Goal: Task Accomplishment & Management: Use online tool/utility

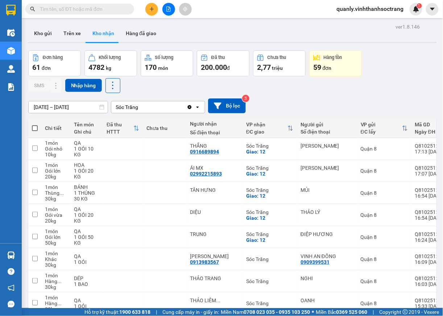
drag, startPoint x: 74, startPoint y: 35, endPoint x: 24, endPoint y: 26, distance: 51.2
click at [74, 34] on button "Trên xe" at bounding box center [72, 33] width 29 height 17
type input "[DATE] – [DATE]"
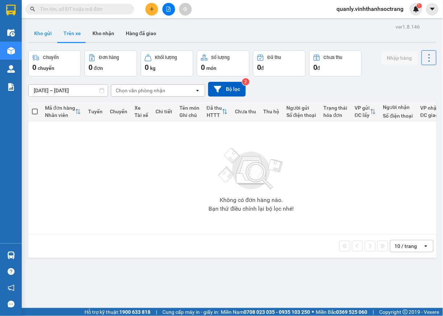
click at [45, 36] on button "Kho gửi" at bounding box center [42, 33] width 29 height 17
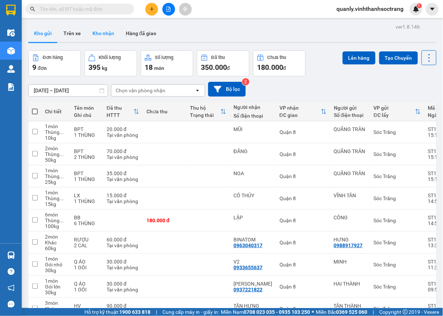
click at [107, 31] on button "Kho nhận" at bounding box center [103, 33] width 33 height 17
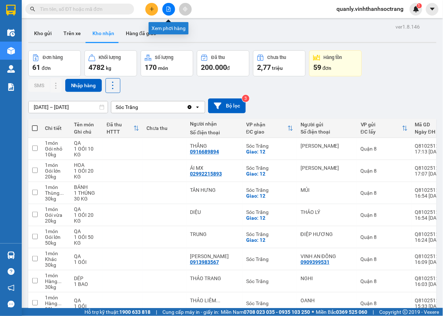
drag, startPoint x: 172, startPoint y: 7, endPoint x: 168, endPoint y: 0, distance: 8.1
click at [171, 7] on button at bounding box center [168, 9] width 13 height 13
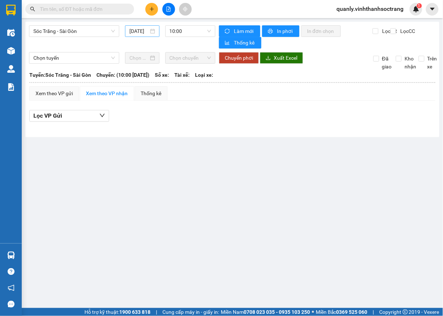
click at [143, 32] on input "[DATE]" at bounding box center [138, 31] width 19 height 8
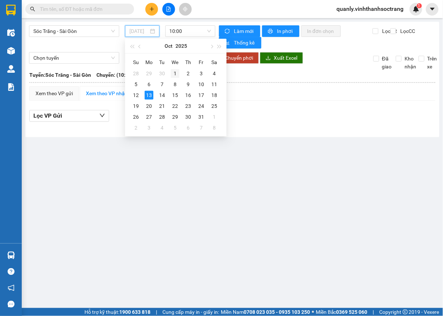
click at [173, 72] on div "1" at bounding box center [175, 73] width 9 height 9
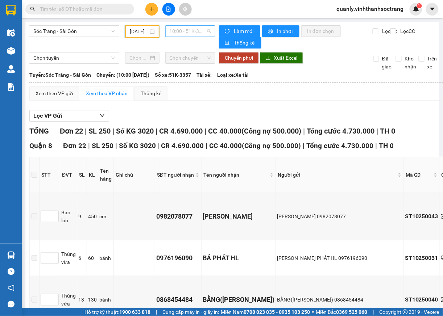
click at [199, 27] on span "10:00 - 51K-3357" at bounding box center [191, 31] width 42 height 11
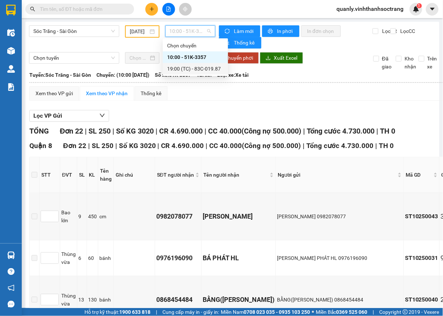
click at [209, 67] on div "19:00 (TC) - 83C-019.87" at bounding box center [195, 69] width 57 height 8
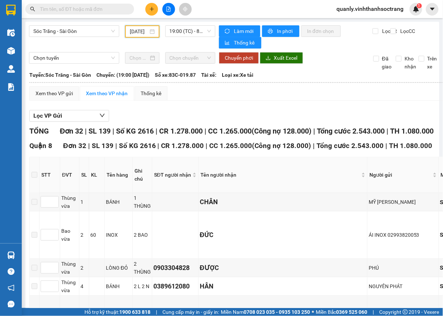
click at [134, 30] on input "[DATE]" at bounding box center [139, 32] width 18 height 8
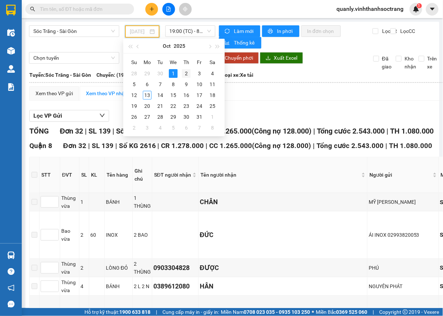
click at [185, 74] on div "2" at bounding box center [186, 73] width 9 height 9
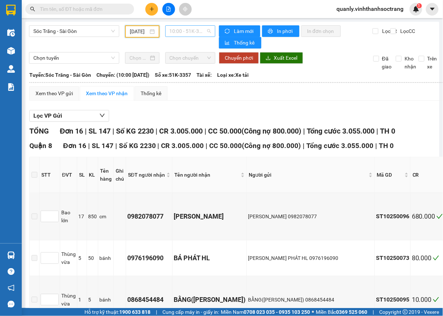
click at [194, 30] on span "10:00 - 51K-3357" at bounding box center [191, 31] width 42 height 11
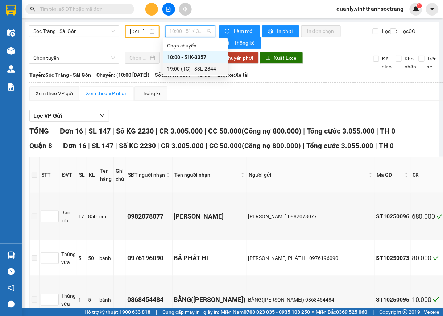
click at [209, 68] on div "19:00 (TC) - 83L-2844" at bounding box center [195, 69] width 57 height 8
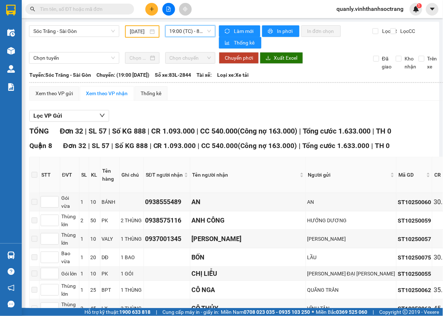
click at [143, 30] on input "[DATE]" at bounding box center [139, 32] width 18 height 8
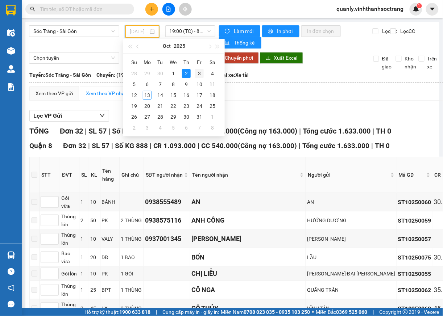
click at [201, 74] on div "3" at bounding box center [199, 73] width 9 height 9
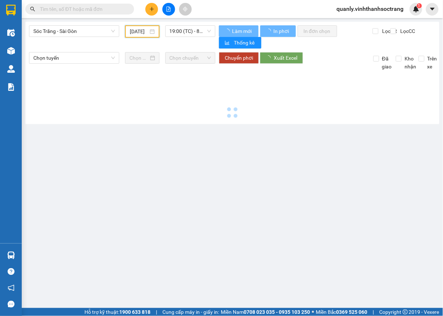
type input "[DATE]"
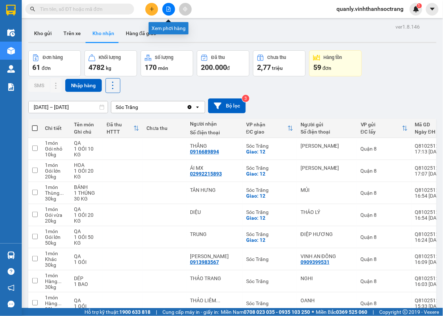
click at [167, 7] on icon "file-add" at bounding box center [169, 9] width 4 height 5
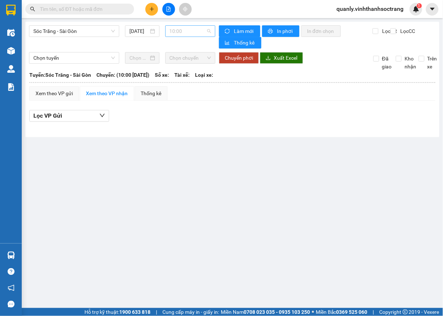
click at [206, 31] on span "10:00" at bounding box center [191, 31] width 42 height 11
click at [179, 57] on div "10:00" at bounding box center [198, 57] width 57 height 8
click at [185, 33] on span "10:00" at bounding box center [191, 31] width 42 height 11
click at [178, 56] on div "10:00" at bounding box center [198, 57] width 57 height 8
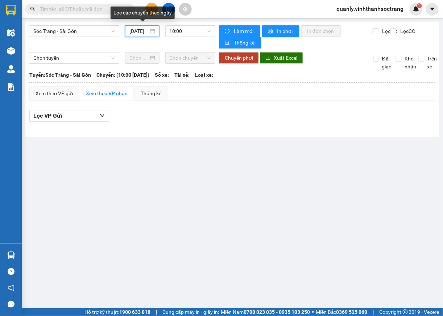
click at [144, 28] on input "[DATE]" at bounding box center [138, 31] width 19 height 8
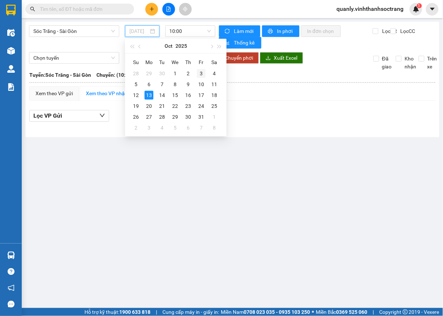
click at [202, 73] on div "3" at bounding box center [201, 73] width 9 height 9
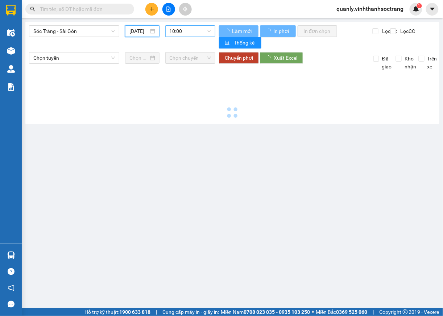
click at [193, 30] on span "10:00" at bounding box center [191, 31] width 42 height 11
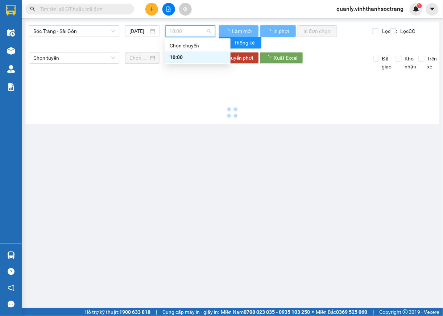
click at [178, 58] on div "10:00" at bounding box center [198, 57] width 57 height 8
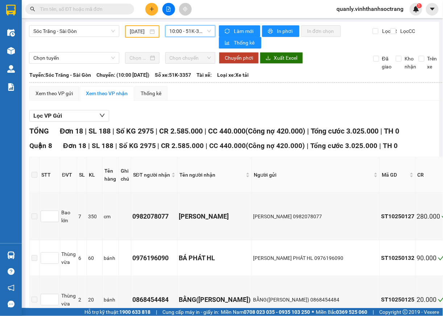
click at [202, 34] on span "10:00 - 51K-3357" at bounding box center [191, 31] width 42 height 11
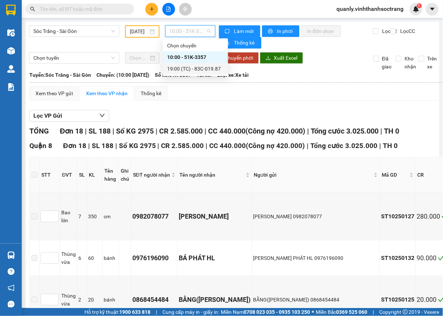
click at [194, 67] on div "19:00 (TC) - 83C-019.87" at bounding box center [195, 69] width 57 height 8
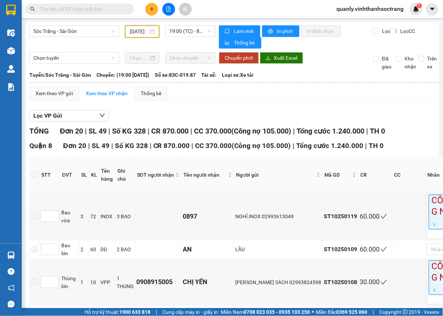
click at [141, 33] on input "[DATE]" at bounding box center [139, 32] width 18 height 8
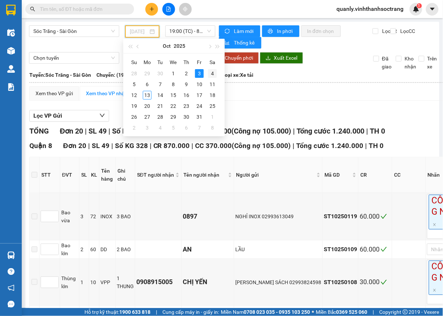
click at [213, 74] on div "4" at bounding box center [212, 73] width 9 height 9
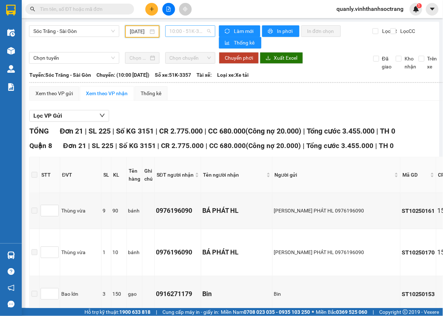
click at [200, 31] on span "10:00 - 51K-3357" at bounding box center [191, 31] width 42 height 11
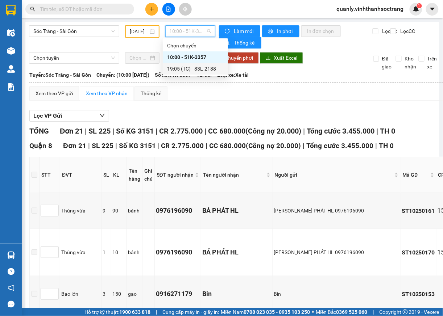
click at [201, 70] on div "19:05 (TC) - 83L-2188" at bounding box center [195, 69] width 57 height 8
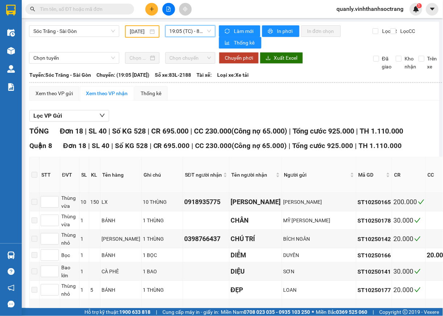
click at [145, 34] on input "[DATE]" at bounding box center [139, 32] width 18 height 8
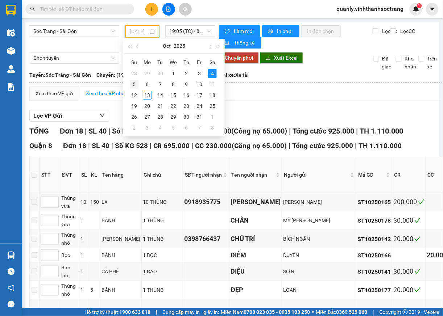
click at [136, 85] on div "5" at bounding box center [134, 84] width 9 height 9
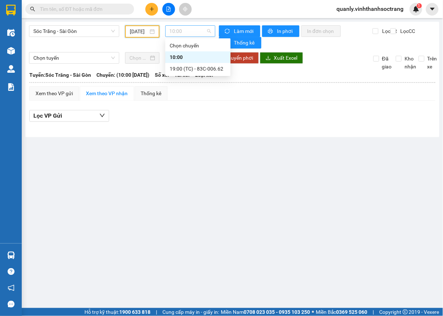
click at [212, 31] on div "10:00" at bounding box center [190, 31] width 50 height 12
click at [181, 54] on div "10:00" at bounding box center [198, 57] width 57 height 8
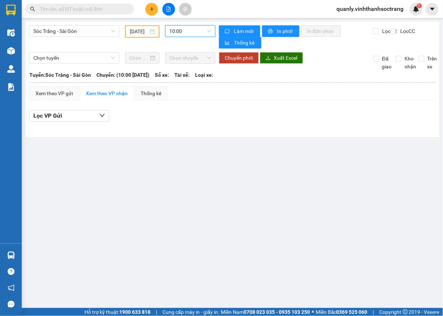
click at [202, 33] on span "10:00" at bounding box center [191, 31] width 42 height 11
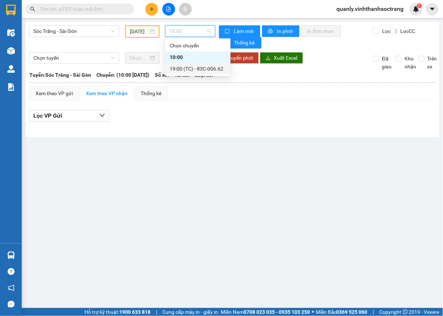
click at [188, 66] on div "19:00 (TC) - 83C-006.62" at bounding box center [198, 69] width 57 height 8
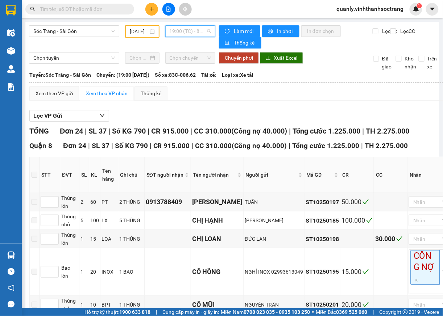
click at [209, 27] on div "19:00 (TC) - 83C-006.62" at bounding box center [190, 31] width 50 height 12
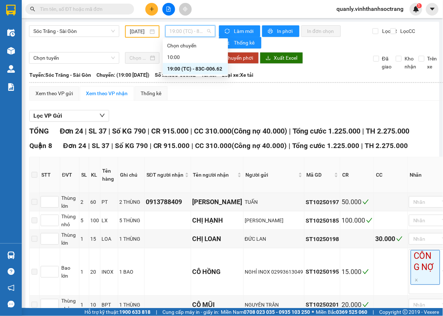
click at [197, 67] on div "19:00 (TC) - 83C-006.62" at bounding box center [195, 69] width 57 height 8
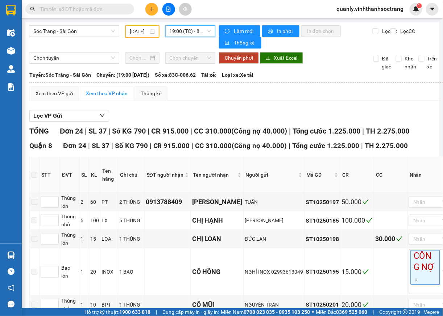
drag, startPoint x: 143, startPoint y: 31, endPoint x: 148, endPoint y: 41, distance: 10.7
click at [143, 30] on input "[DATE]" at bounding box center [139, 32] width 18 height 8
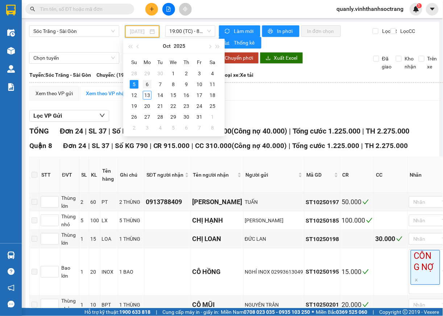
click at [150, 83] on div "6" at bounding box center [147, 84] width 9 height 9
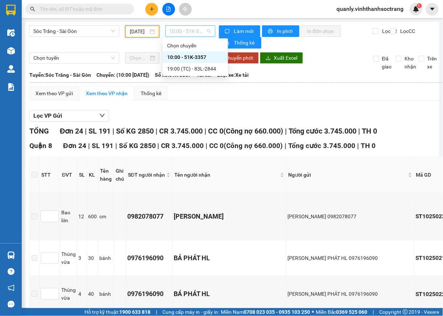
click at [205, 31] on span "10:00 - 51K-3357" at bounding box center [191, 31] width 42 height 11
click at [206, 67] on div "19:00 (TC) - 83L-2844" at bounding box center [195, 69] width 57 height 8
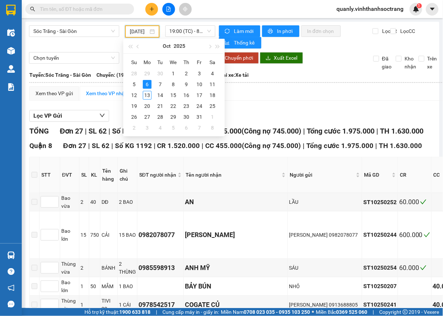
drag, startPoint x: 144, startPoint y: 32, endPoint x: 145, endPoint y: 53, distance: 20.3
click at [143, 32] on input "[DATE]" at bounding box center [139, 32] width 18 height 8
click at [159, 80] on div "7" at bounding box center [160, 84] width 9 height 9
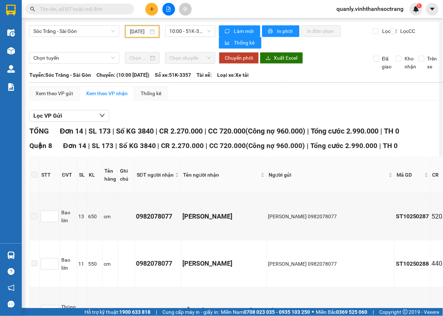
drag, startPoint x: 206, startPoint y: 32, endPoint x: 205, endPoint y: 38, distance: 5.9
click at [206, 34] on span "10:00 - 51K-3357" at bounding box center [191, 31] width 42 height 11
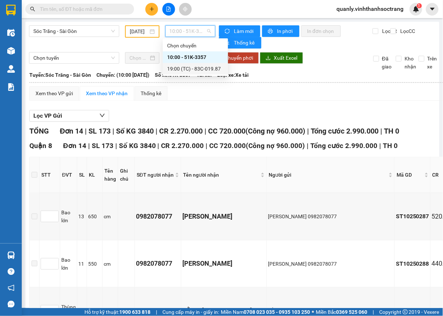
click at [214, 67] on div "19:00 (TC) - 83C-019.87" at bounding box center [195, 69] width 57 height 8
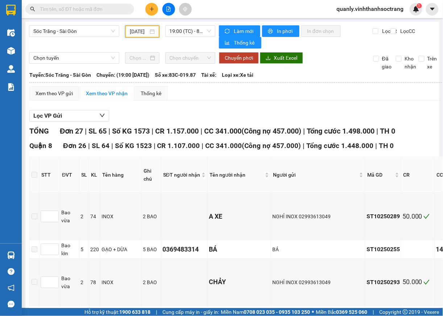
click at [144, 33] on input "[DATE]" at bounding box center [139, 32] width 18 height 8
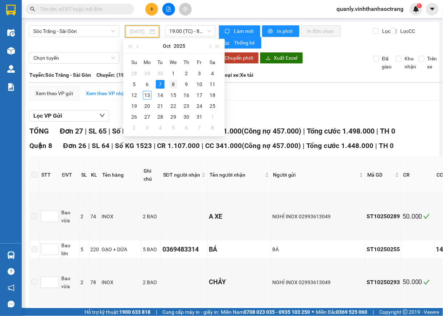
click at [170, 80] on div "8" at bounding box center [173, 84] width 9 height 9
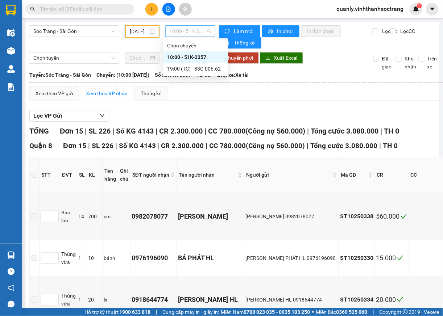
click at [202, 33] on span "10:00 - 51K-3357" at bounding box center [191, 31] width 42 height 11
click at [209, 66] on div "19:00 (TC) - 83C-006.62" at bounding box center [195, 69] width 57 height 8
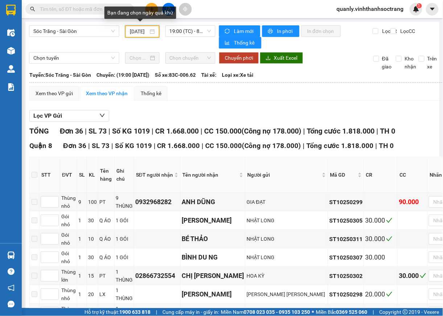
click at [138, 33] on input "[DATE]" at bounding box center [139, 32] width 18 height 8
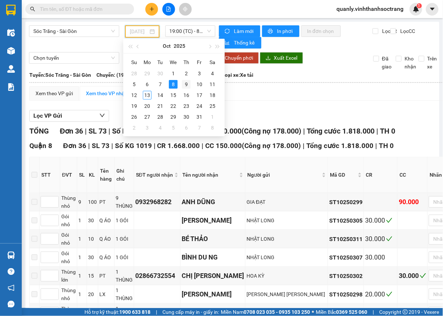
click at [186, 87] on div "9" at bounding box center [186, 84] width 9 height 9
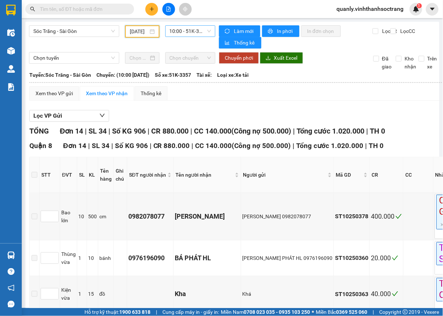
click at [202, 28] on span "10:00 - 51K-3357" at bounding box center [191, 31] width 42 height 11
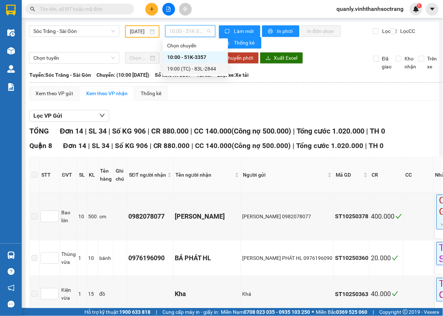
click at [198, 70] on div "19:00 (TC) - 83L-2844" at bounding box center [195, 69] width 57 height 8
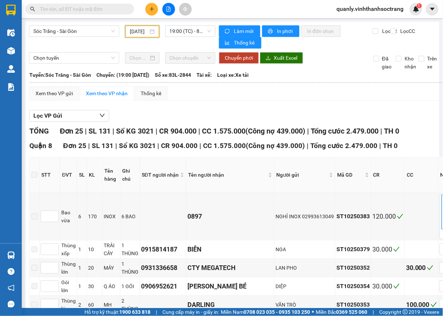
click at [138, 30] on input "[DATE]" at bounding box center [139, 32] width 18 height 8
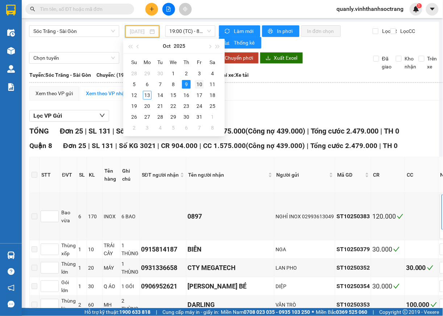
click at [203, 84] on div "10" at bounding box center [199, 84] width 9 height 9
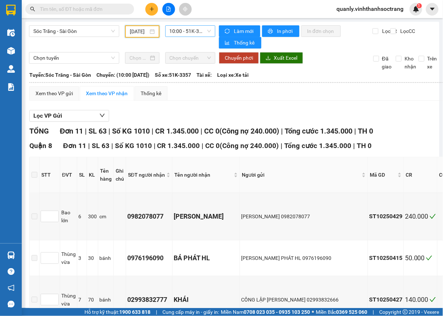
click at [201, 33] on span "10:00 - 51K-3357" at bounding box center [191, 31] width 42 height 11
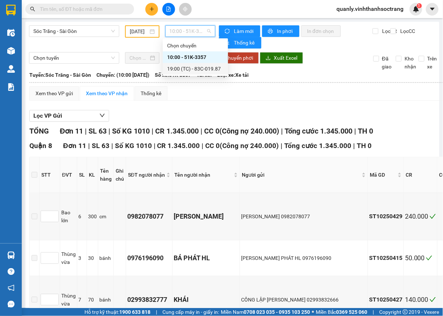
click at [210, 72] on div "19:00 (TC) - 83C-019.87" at bounding box center [195, 69] width 57 height 8
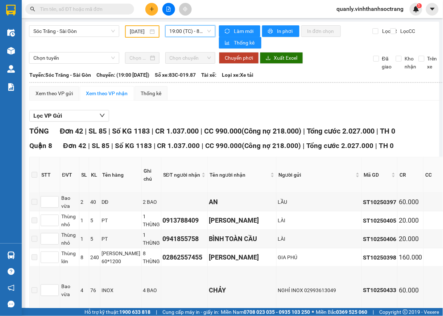
click at [137, 29] on input "[DATE]" at bounding box center [139, 32] width 18 height 8
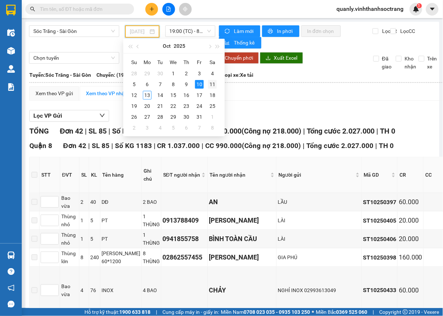
click at [213, 86] on div "11" at bounding box center [212, 84] width 9 height 9
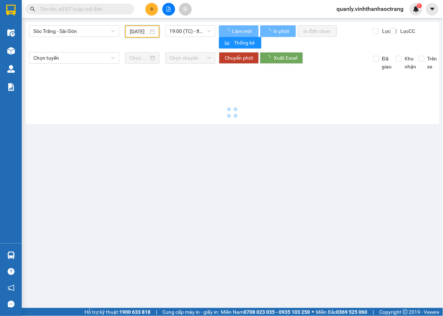
type input "[DATE]"
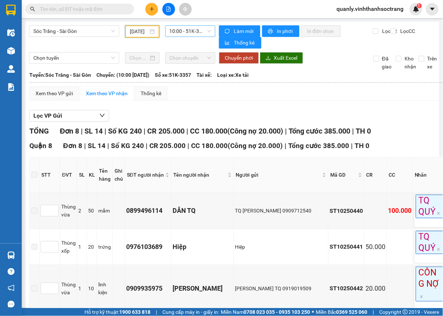
click at [205, 32] on span "10:00 - 51K-3357" at bounding box center [191, 31] width 42 height 11
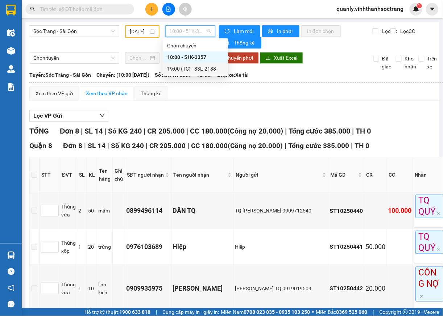
click at [202, 71] on div "19:00 (TC) - 83L-2188" at bounding box center [195, 69] width 57 height 8
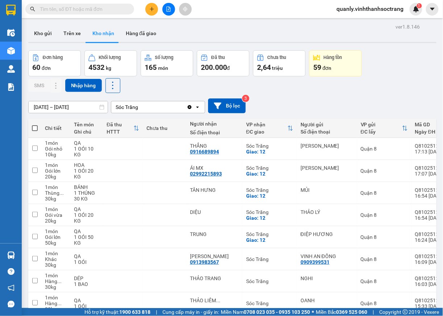
click at [167, 9] on icon "file-add" at bounding box center [168, 9] width 5 height 5
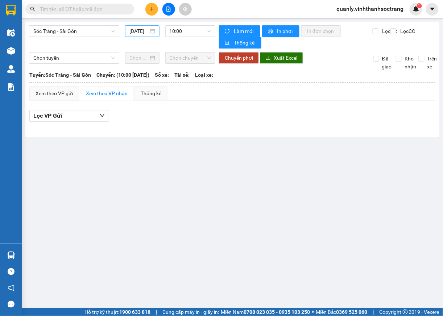
click at [147, 32] on input "[DATE]" at bounding box center [138, 31] width 19 height 8
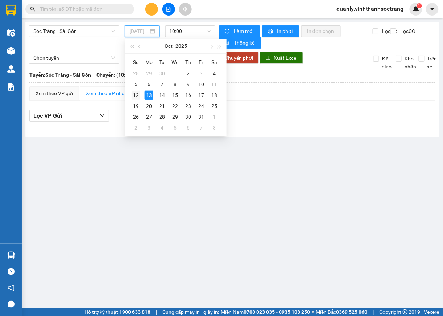
click at [135, 96] on div "12" at bounding box center [136, 95] width 9 height 9
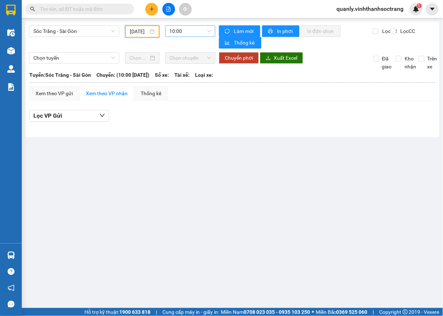
click at [206, 33] on span "10:00" at bounding box center [191, 31] width 42 height 11
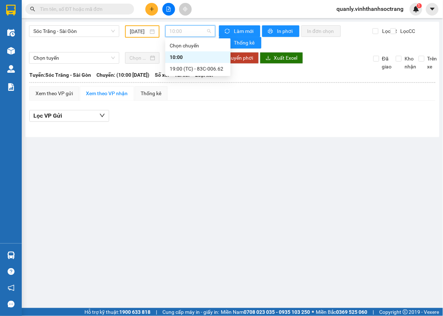
click at [178, 59] on div "10:00" at bounding box center [198, 57] width 57 height 8
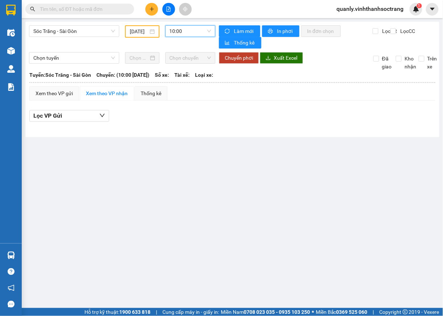
click at [207, 30] on span "10:00" at bounding box center [191, 31] width 42 height 11
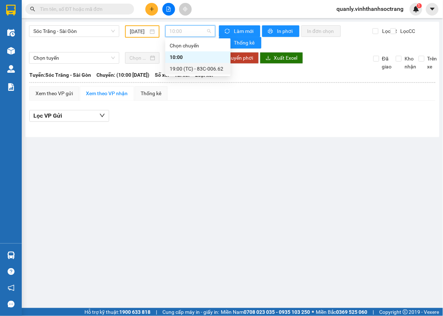
click at [199, 72] on div "19:00 (TC) - 83C-006.62" at bounding box center [198, 69] width 57 height 8
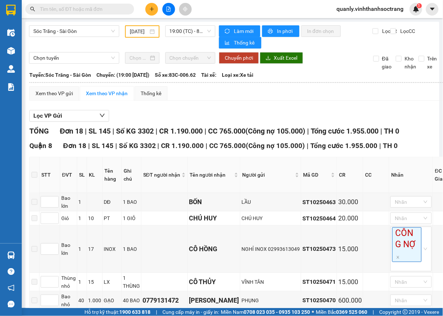
drag, startPoint x: 145, startPoint y: 27, endPoint x: 145, endPoint y: 32, distance: 5.1
click at [145, 26] on div "[DATE]" at bounding box center [142, 31] width 34 height 12
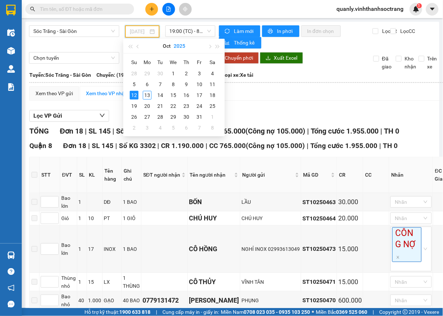
type input "[DATE]"
click at [97, 32] on span "Sóc Trăng - Sài Gòn" at bounding box center [74, 31] width 82 height 11
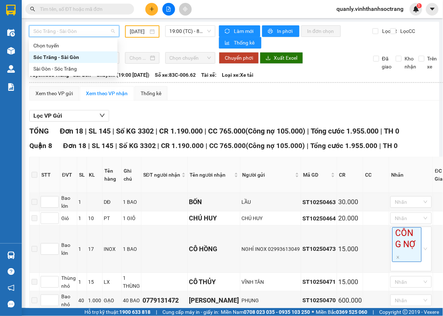
scroll to position [0, 0]
click at [67, 67] on div "Sài Gòn - Sóc Trăng" at bounding box center [73, 69] width 80 height 8
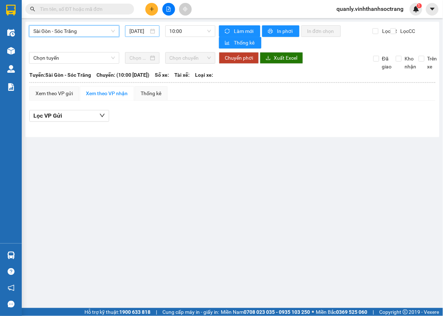
click at [142, 29] on input "[DATE]" at bounding box center [138, 31] width 19 height 8
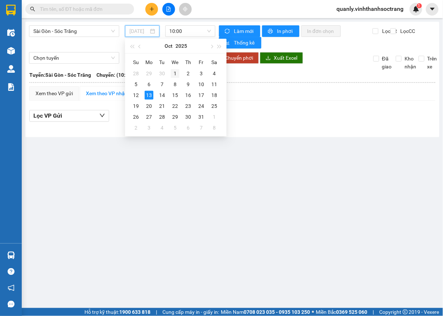
click at [175, 71] on div "1" at bounding box center [175, 73] width 9 height 9
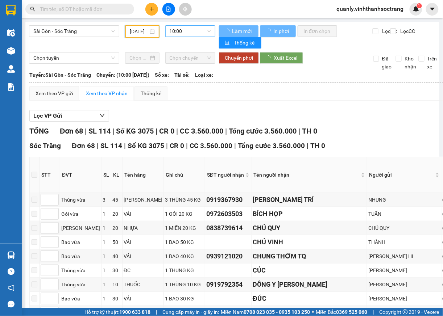
click at [202, 26] on span "10:00" at bounding box center [191, 31] width 42 height 11
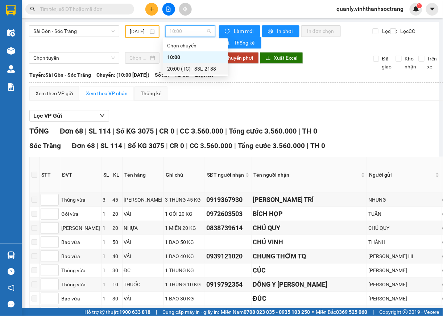
click at [173, 66] on div "20:00 (TC) - 83L-2188" at bounding box center [195, 69] width 57 height 8
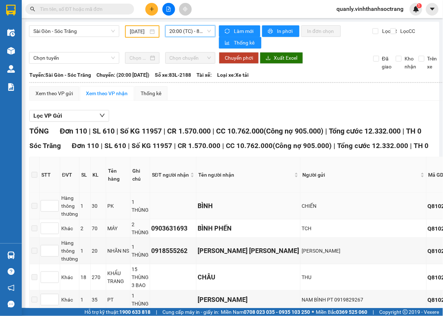
drag, startPoint x: 385, startPoint y: 232, endPoint x: 434, endPoint y: 219, distance: 50.6
click at [145, 28] on input "[DATE]" at bounding box center [139, 32] width 18 height 8
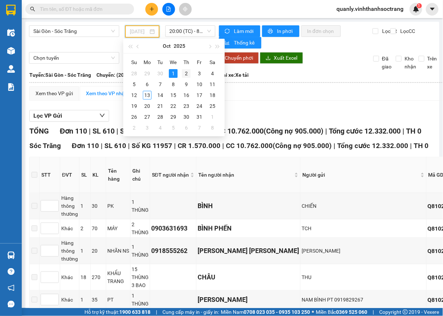
click at [185, 74] on div "2" at bounding box center [186, 73] width 9 height 9
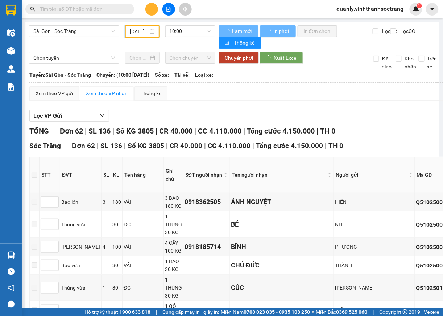
click at [203, 33] on span "10:00" at bounding box center [191, 31] width 42 height 11
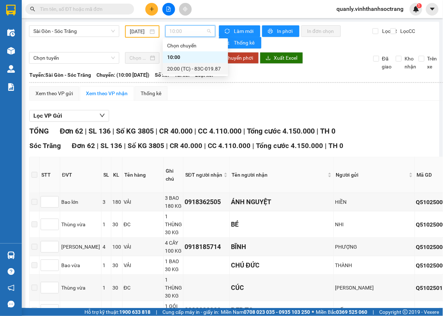
click at [187, 70] on div "20:00 (TC) - 83C-019.87" at bounding box center [195, 69] width 57 height 8
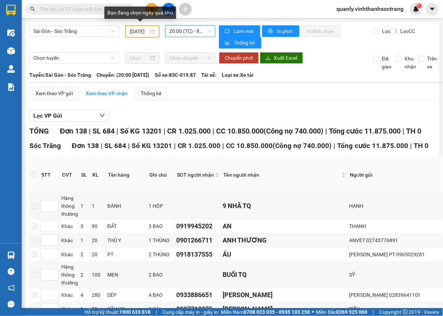
click at [143, 31] on input "[DATE]" at bounding box center [139, 32] width 18 height 8
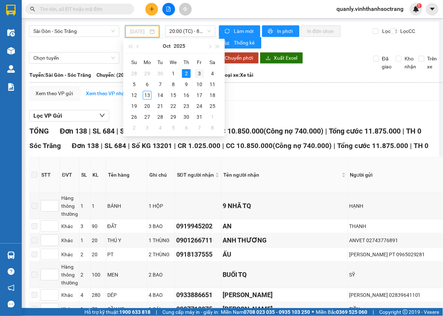
click at [201, 72] on div "3" at bounding box center [199, 73] width 9 height 9
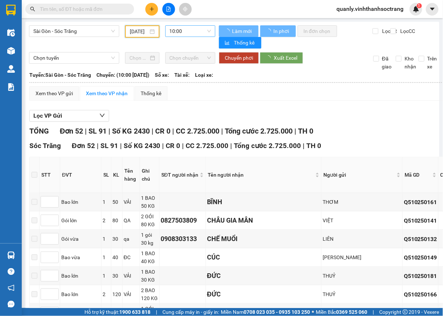
click at [203, 32] on span "10:00" at bounding box center [191, 31] width 42 height 11
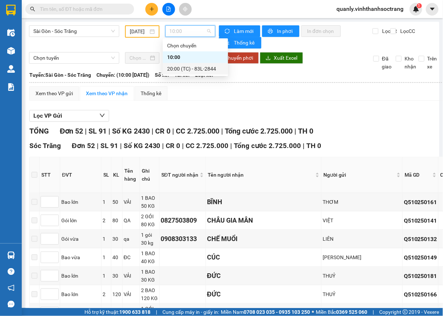
click at [187, 68] on div "20:00 (TC) - 83L-2844" at bounding box center [195, 69] width 57 height 8
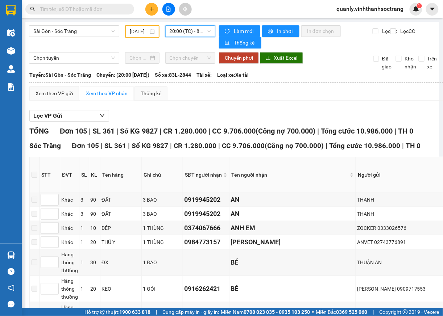
drag, startPoint x: 141, startPoint y: 27, endPoint x: 141, endPoint y: 41, distance: 14.1
click at [141, 29] on input "[DATE]" at bounding box center [139, 32] width 18 height 8
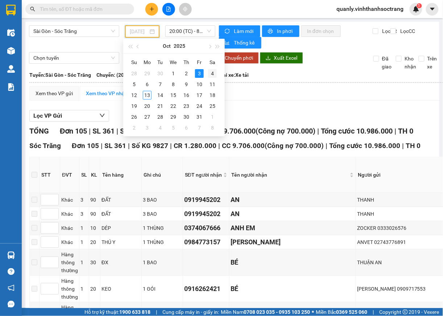
click at [212, 75] on div "4" at bounding box center [212, 73] width 9 height 9
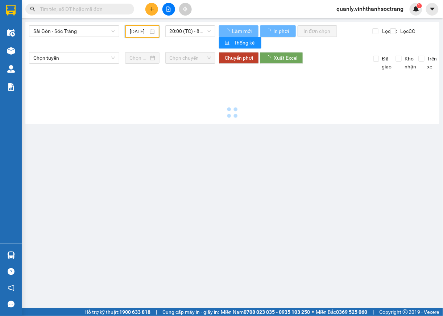
type input "[DATE]"
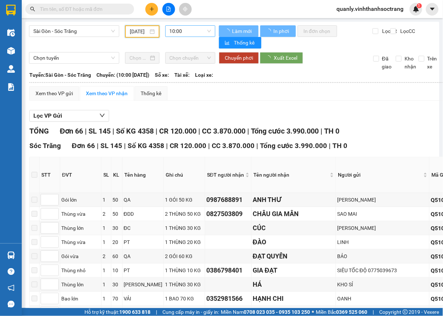
click at [203, 28] on span "10:00" at bounding box center [191, 31] width 42 height 11
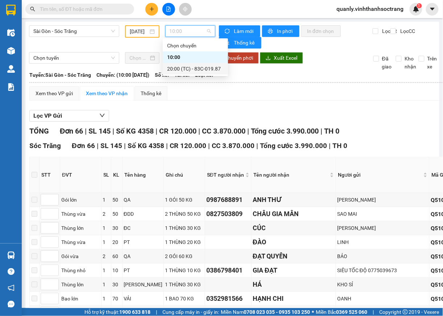
click at [194, 67] on div "20:00 (TC) - 83C-019.87" at bounding box center [195, 69] width 57 height 8
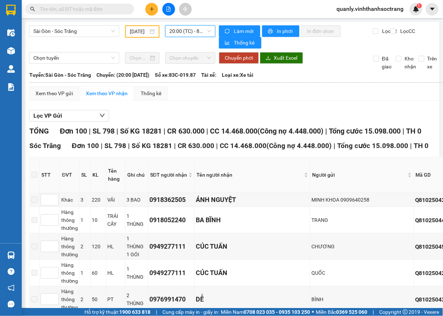
click at [138, 26] on div "[DATE]" at bounding box center [142, 31] width 34 height 12
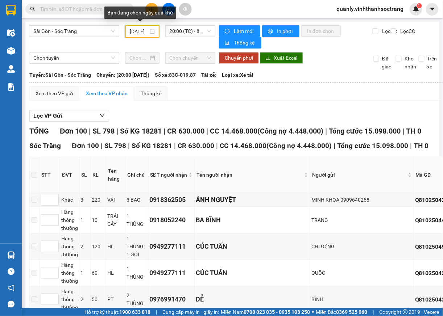
scroll to position [0, 8]
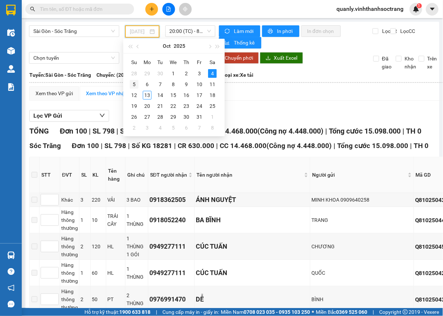
click at [130, 83] on div "5" at bounding box center [134, 84] width 9 height 9
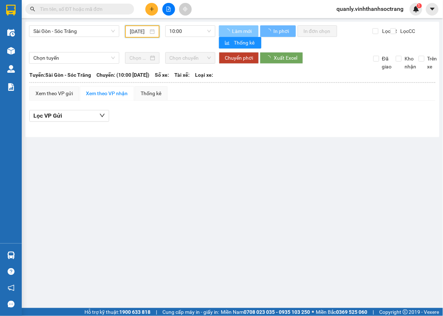
scroll to position [0, 7]
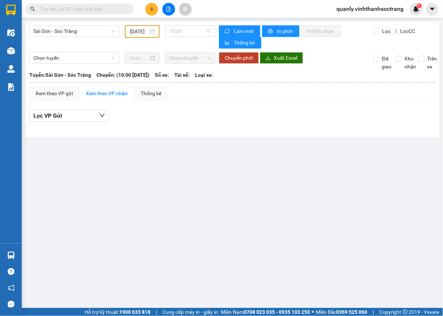
drag, startPoint x: 206, startPoint y: 28, endPoint x: 199, endPoint y: 43, distance: 16.2
click at [205, 30] on span "10:00" at bounding box center [191, 31] width 42 height 11
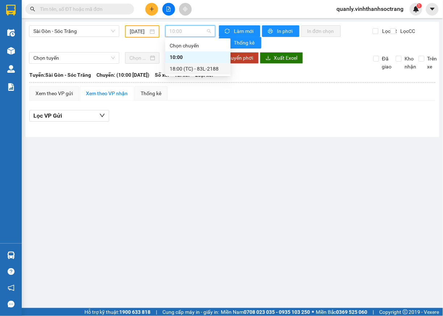
click at [185, 68] on div "18:00 (TC) - 83L-2188" at bounding box center [198, 69] width 57 height 8
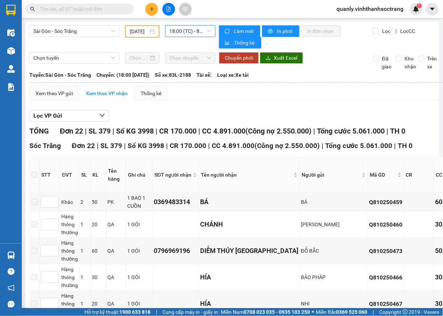
click at [141, 30] on input "[DATE]" at bounding box center [139, 32] width 18 height 8
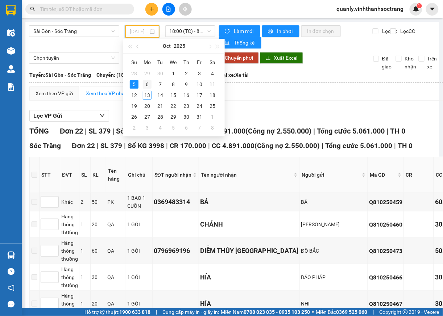
click at [148, 84] on div "6" at bounding box center [147, 84] width 9 height 9
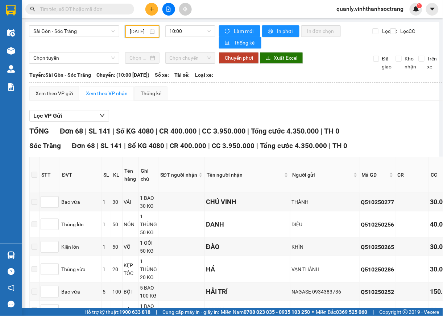
click at [203, 36] on span "10:00" at bounding box center [191, 31] width 42 height 11
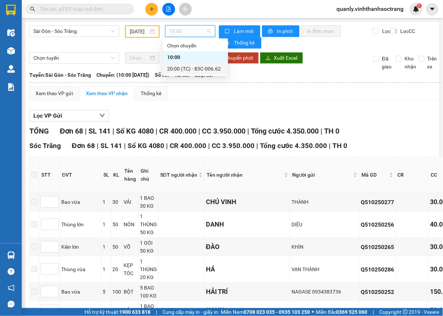
click at [205, 67] on div "20:00 (TC) - 83C-006.62" at bounding box center [195, 69] width 57 height 8
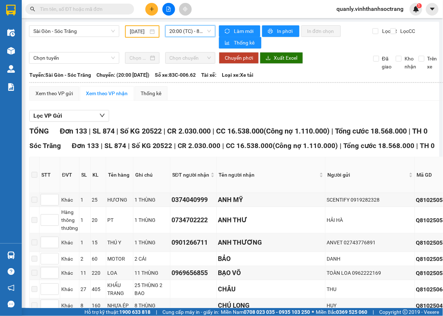
click at [130, 30] on input "[DATE]" at bounding box center [139, 32] width 18 height 8
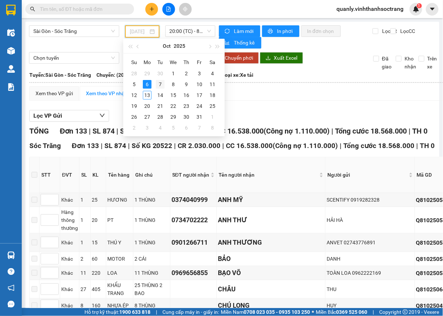
click at [159, 86] on div "7" at bounding box center [160, 84] width 9 height 9
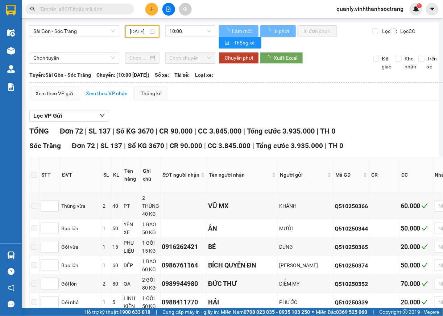
click at [207, 29] on span "10:00" at bounding box center [191, 31] width 42 height 11
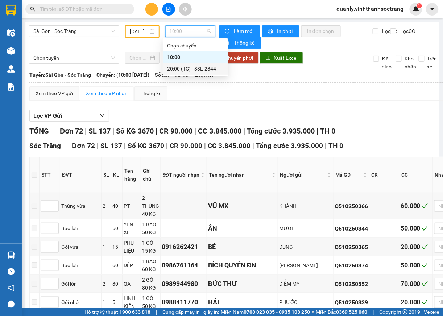
click at [182, 70] on div "20:00 (TC) - 83L-2844" at bounding box center [195, 69] width 57 height 8
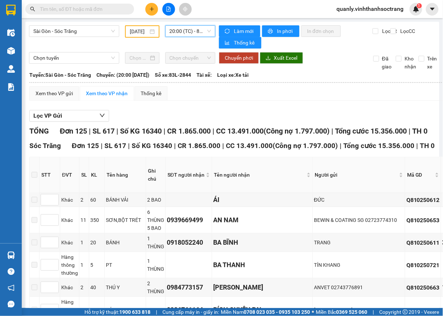
click at [132, 34] on input "[DATE]" at bounding box center [139, 32] width 18 height 8
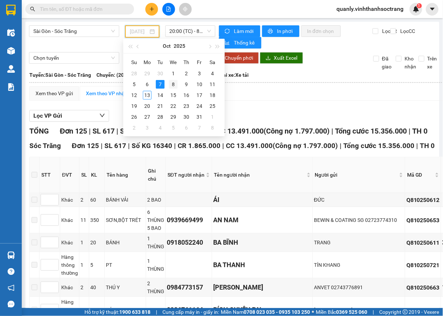
click at [174, 88] on div "8" at bounding box center [173, 84] width 9 height 9
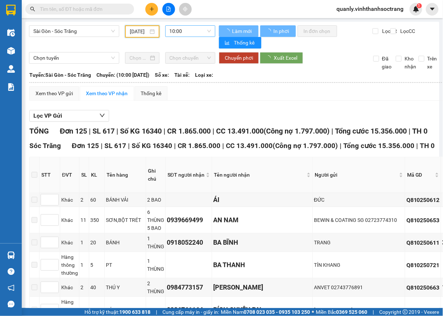
click at [206, 30] on span "10:00" at bounding box center [191, 31] width 42 height 11
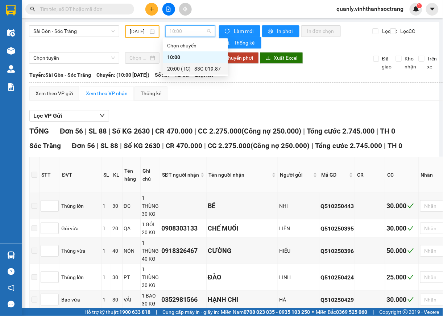
click at [174, 70] on div "20:00 (TC) - 83C-019.87" at bounding box center [195, 69] width 57 height 8
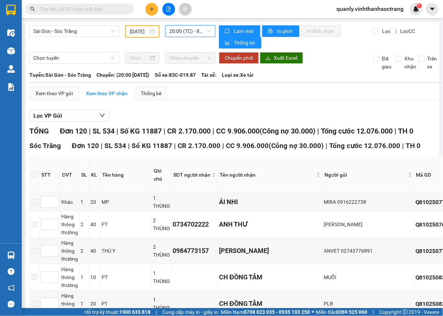
click at [145, 31] on input "[DATE]" at bounding box center [139, 32] width 18 height 8
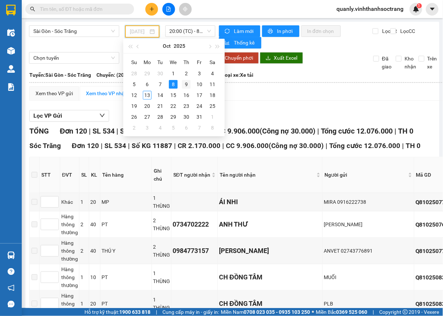
drag, startPoint x: 190, startPoint y: 86, endPoint x: 4, endPoint y: 86, distance: 185.8
click at [189, 86] on div "9" at bounding box center [186, 84] width 9 height 9
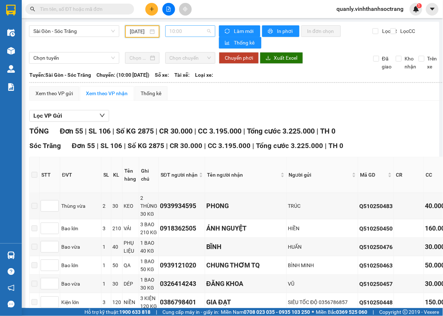
click at [202, 32] on span "10:00" at bounding box center [191, 31] width 42 height 11
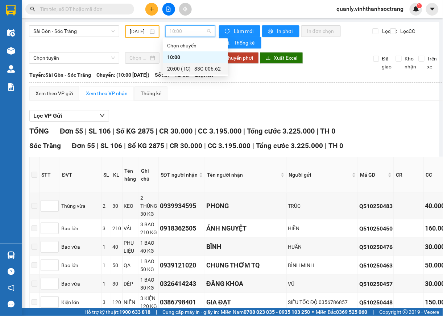
click at [189, 73] on div "20:00 (TC) - 83C-006.62" at bounding box center [195, 69] width 65 height 12
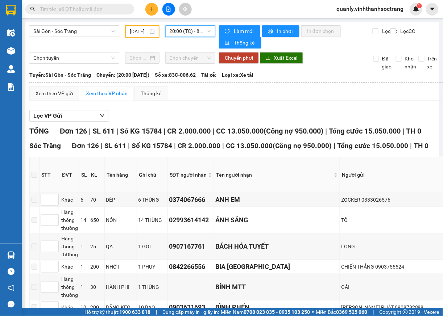
click at [139, 33] on input "[DATE]" at bounding box center [139, 32] width 18 height 8
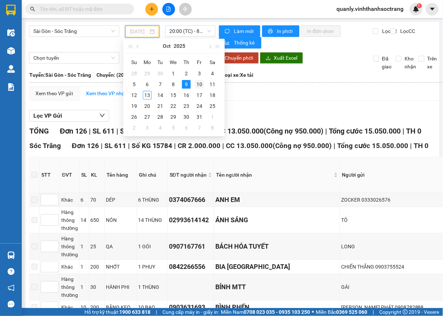
click at [199, 87] on div "10" at bounding box center [199, 84] width 9 height 9
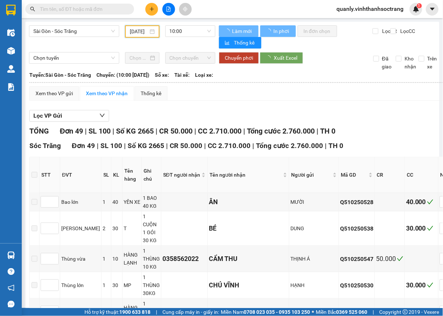
click at [202, 33] on span "10:00" at bounding box center [191, 31] width 42 height 11
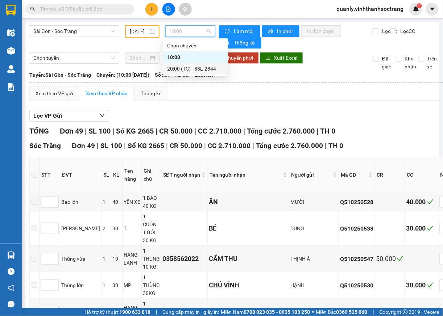
click at [185, 68] on div "20:00 (TC) - 83L-2844" at bounding box center [195, 69] width 57 height 8
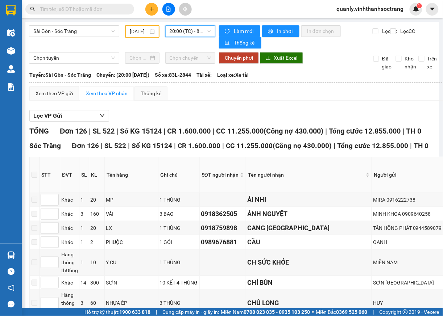
drag, startPoint x: 133, startPoint y: 30, endPoint x: 146, endPoint y: 35, distance: 13.7
click at [133, 33] on input "[DATE]" at bounding box center [139, 32] width 18 height 8
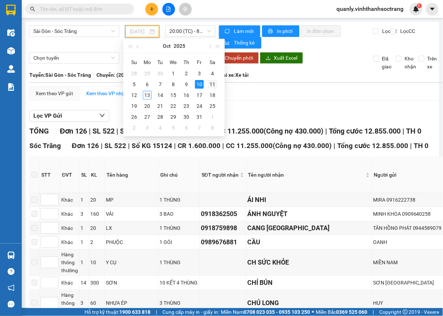
click at [211, 86] on div "11" at bounding box center [212, 84] width 9 height 9
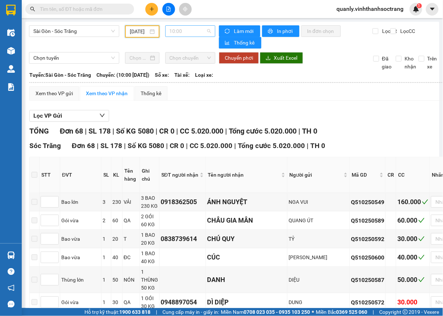
click at [205, 26] on span "10:00" at bounding box center [191, 31] width 42 height 11
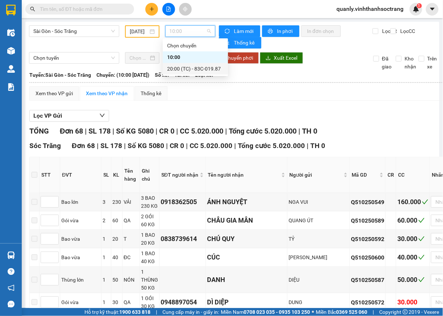
click at [213, 70] on div "20:00 (TC) - 83C-019.87" at bounding box center [195, 69] width 57 height 8
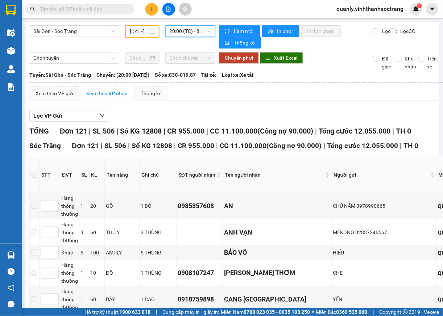
click at [138, 31] on input "[DATE]" at bounding box center [139, 32] width 18 height 8
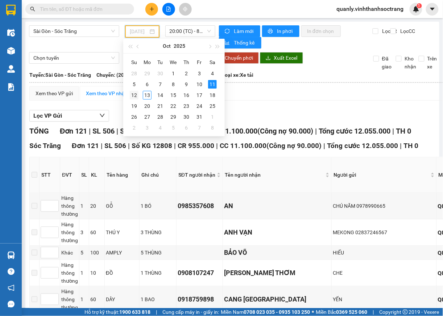
click at [135, 95] on div "12" at bounding box center [134, 95] width 9 height 9
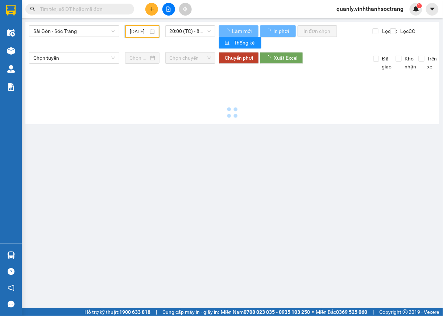
type input "[DATE]"
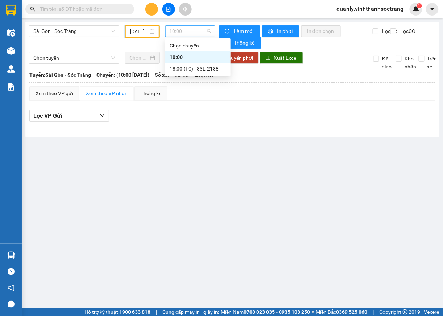
click at [205, 33] on span "10:00" at bounding box center [191, 31] width 42 height 11
click at [179, 55] on div "10:00" at bounding box center [198, 57] width 57 height 8
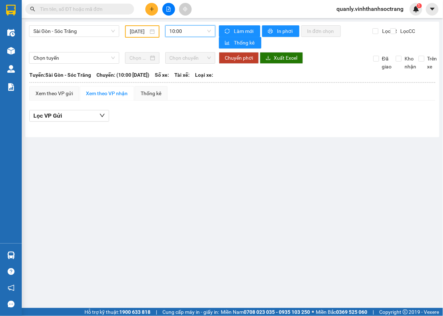
click at [205, 34] on span "10:00" at bounding box center [191, 31] width 42 height 11
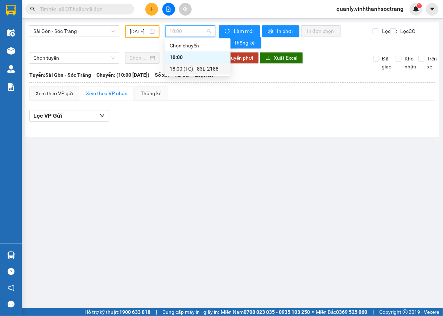
click at [204, 70] on div "18:00 (TC) - 83L-2188" at bounding box center [198, 69] width 57 height 8
